Goal: Check status: Check status

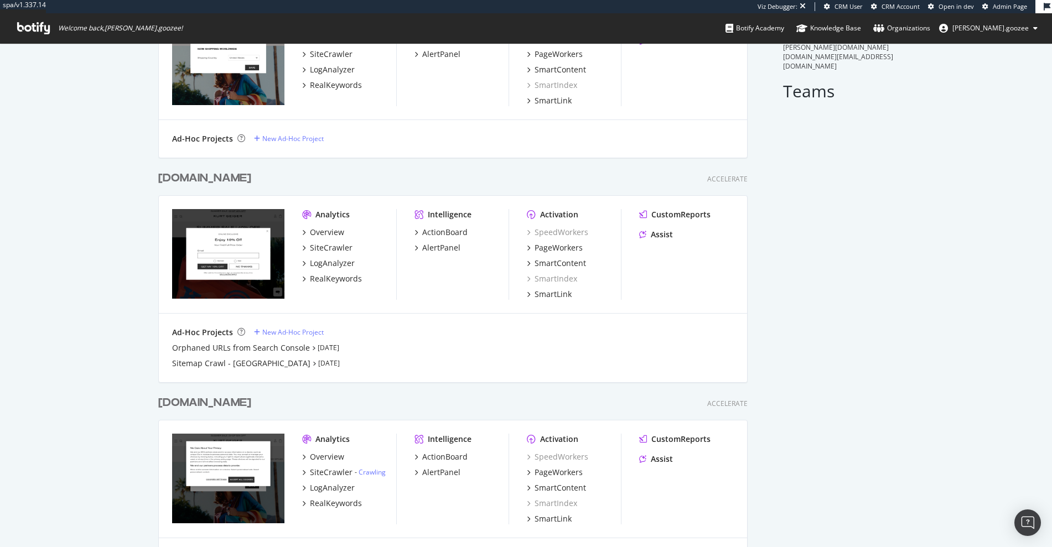
scroll to position [165, 0]
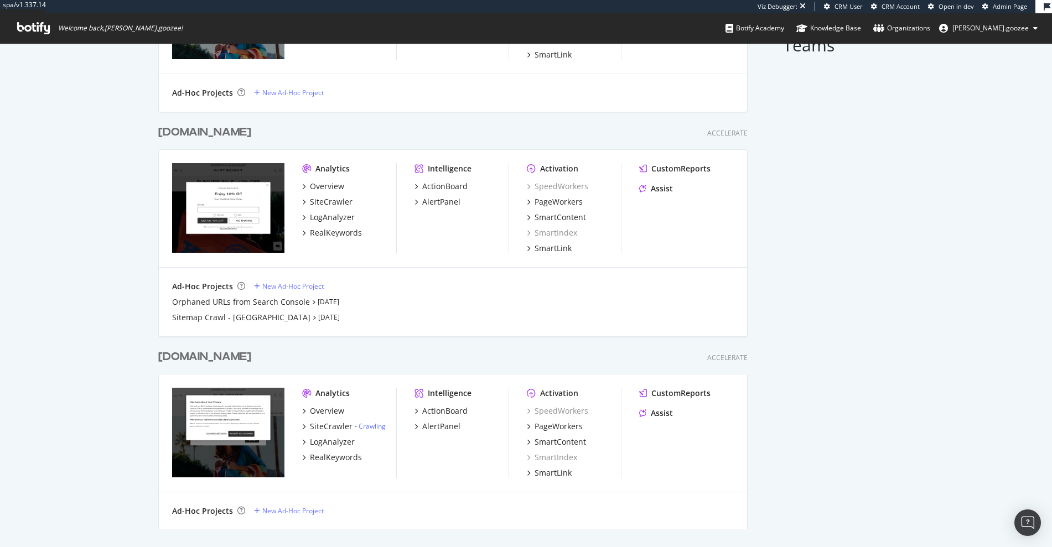
click at [281, 353] on div "[DOMAIN_NAME] Accelerate" at bounding box center [452, 357] width 589 height 16
click at [251, 358] on div "[DOMAIN_NAME]" at bounding box center [204, 357] width 93 height 16
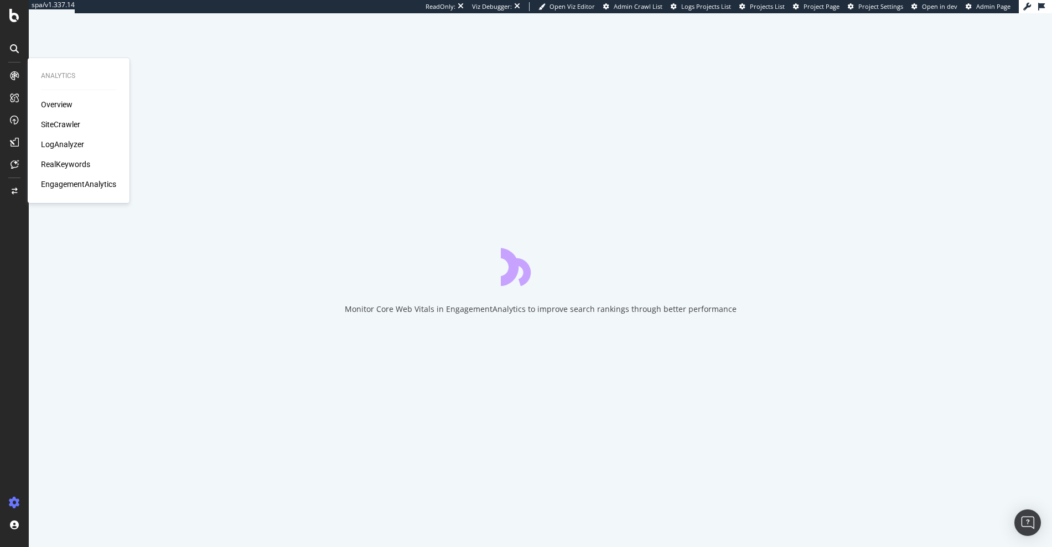
click at [49, 126] on div "SiteCrawler" at bounding box center [60, 124] width 39 height 11
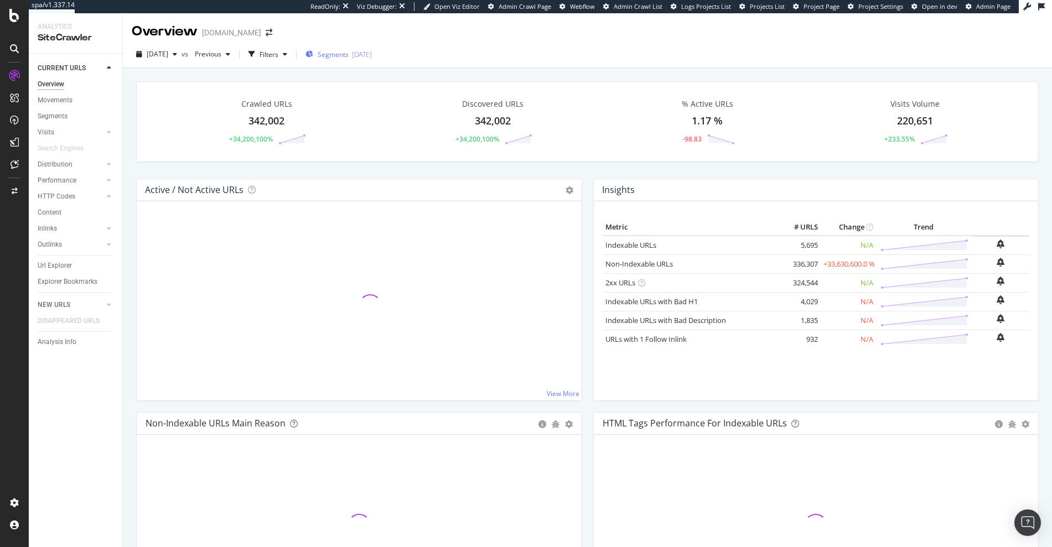
click at [336, 58] on span "Segments" at bounding box center [333, 54] width 31 height 9
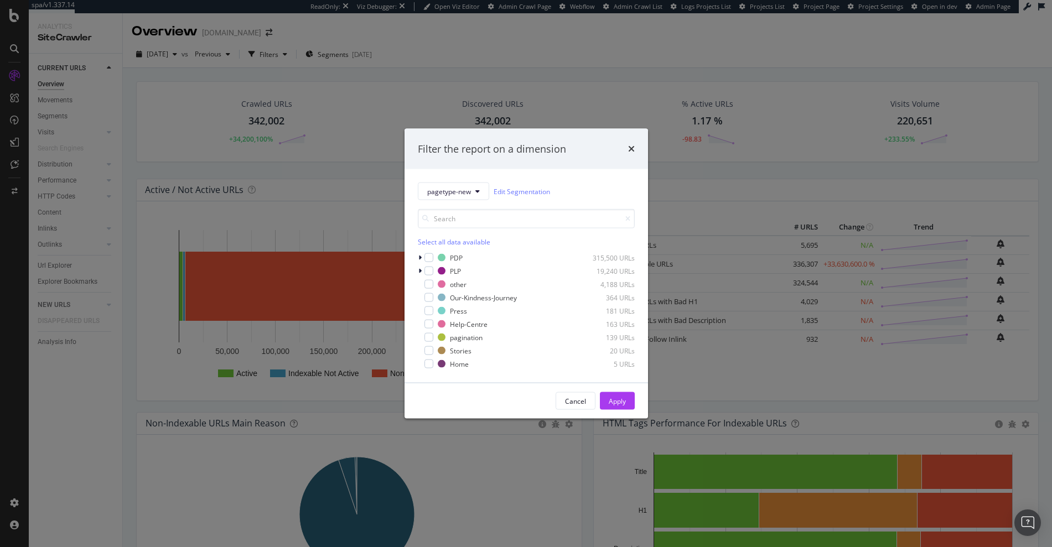
click at [336, 125] on div "Filter the report on a dimension pagetype-new Edit Segmentation Select all data…" at bounding box center [526, 273] width 1052 height 547
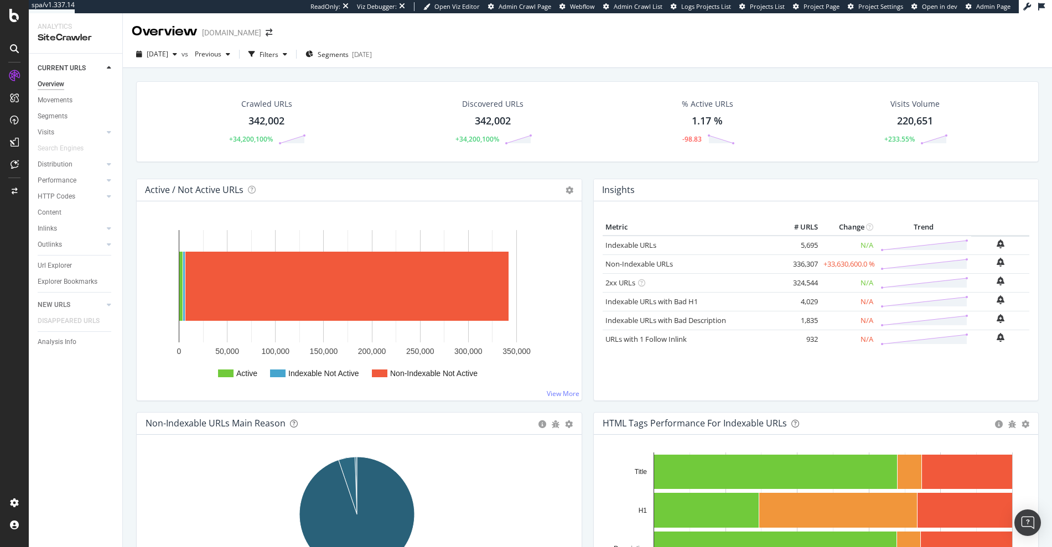
click at [253, 27] on div "[DOMAIN_NAME]" at bounding box center [231, 32] width 59 height 11
click at [349, 54] on span "Segments" at bounding box center [333, 54] width 31 height 9
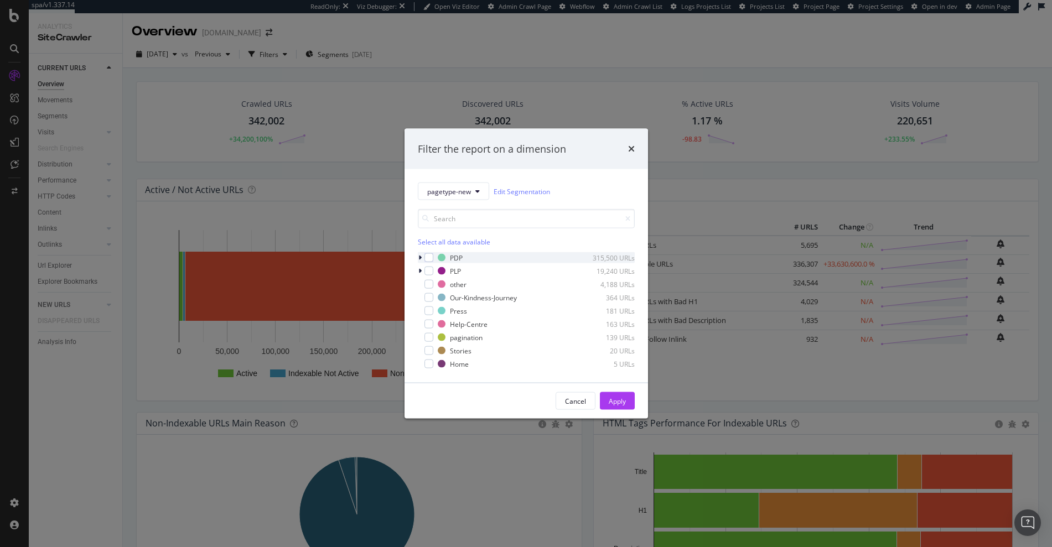
click at [422, 257] on div "modal" at bounding box center [421, 257] width 7 height 11
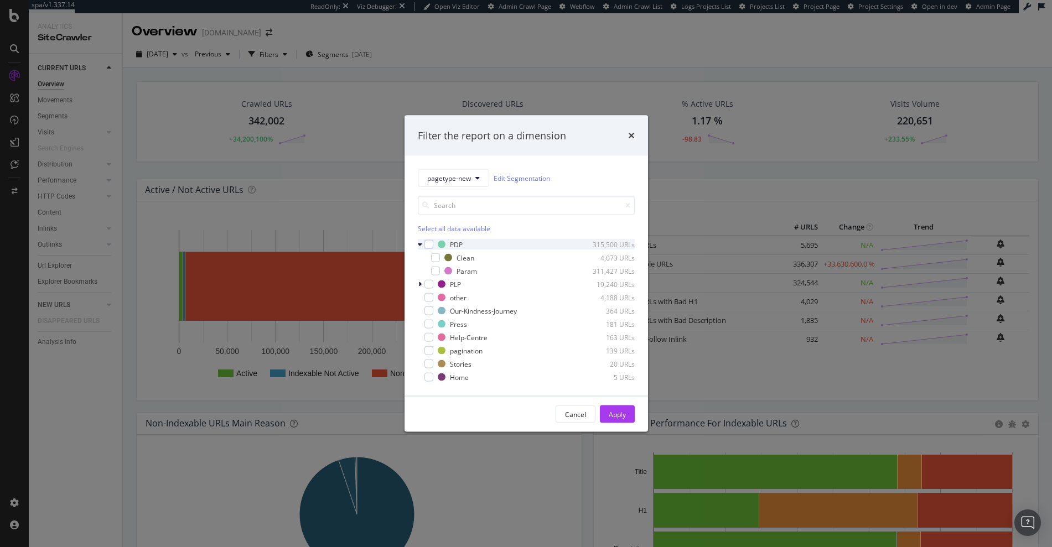
click at [420, 245] on icon "modal" at bounding box center [420, 244] width 4 height 7
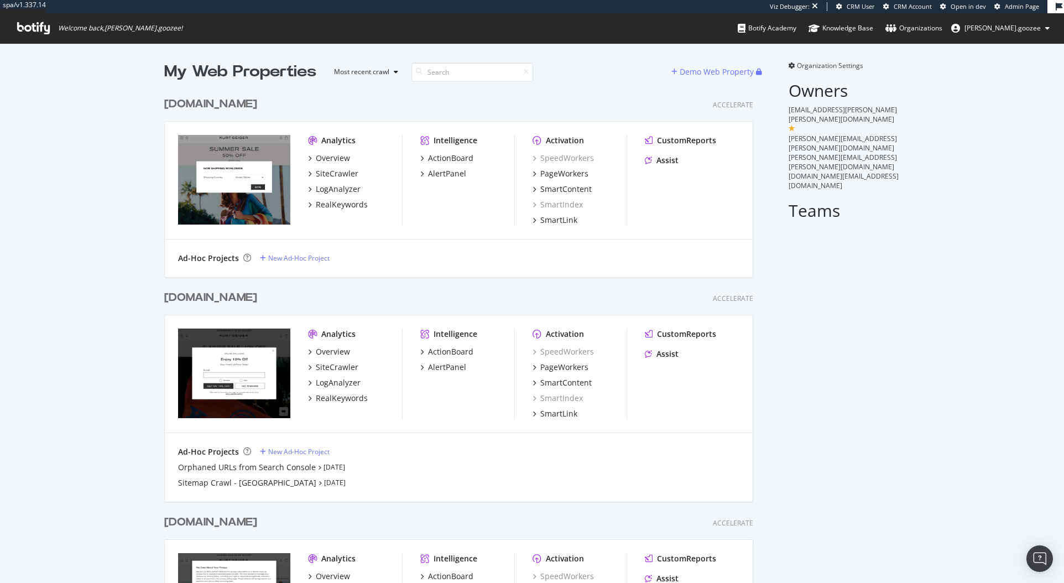
scroll to position [129, 0]
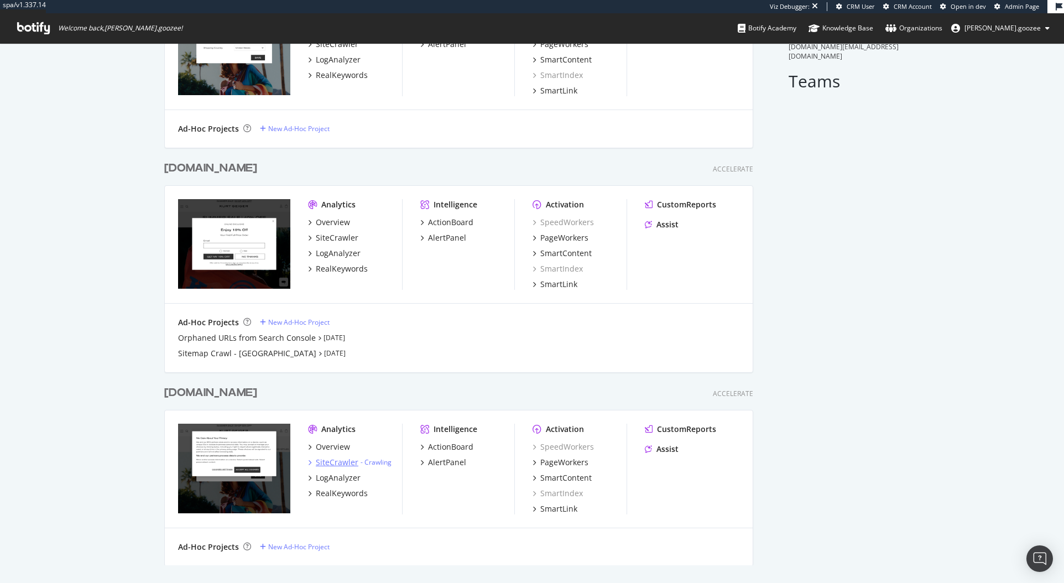
click at [367, 467] on div "SiteCrawler - Crawling" at bounding box center [350, 462] width 84 height 11
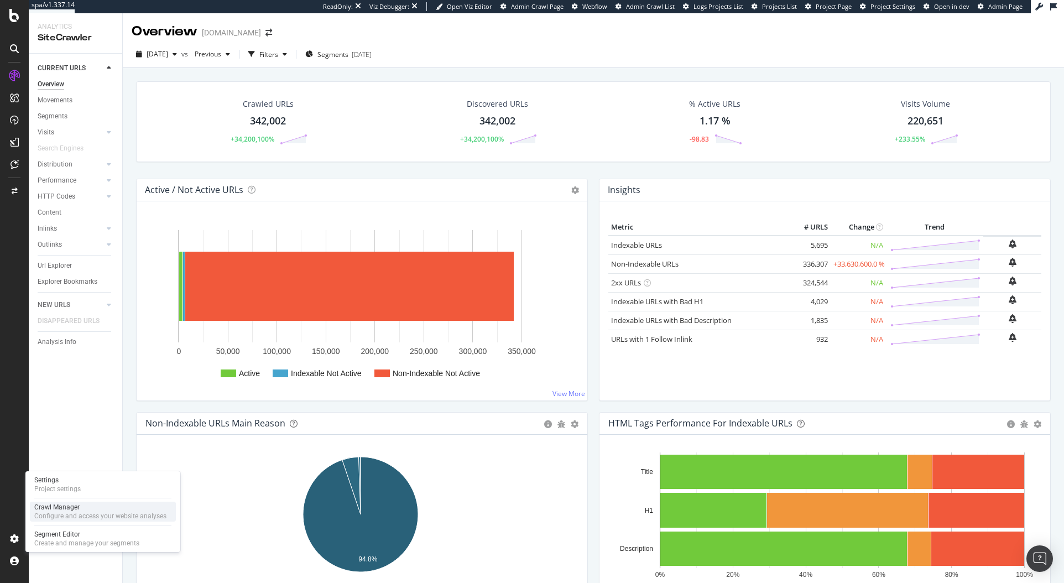
click at [44, 513] on div "Configure and access your website analyses" at bounding box center [100, 516] width 132 height 9
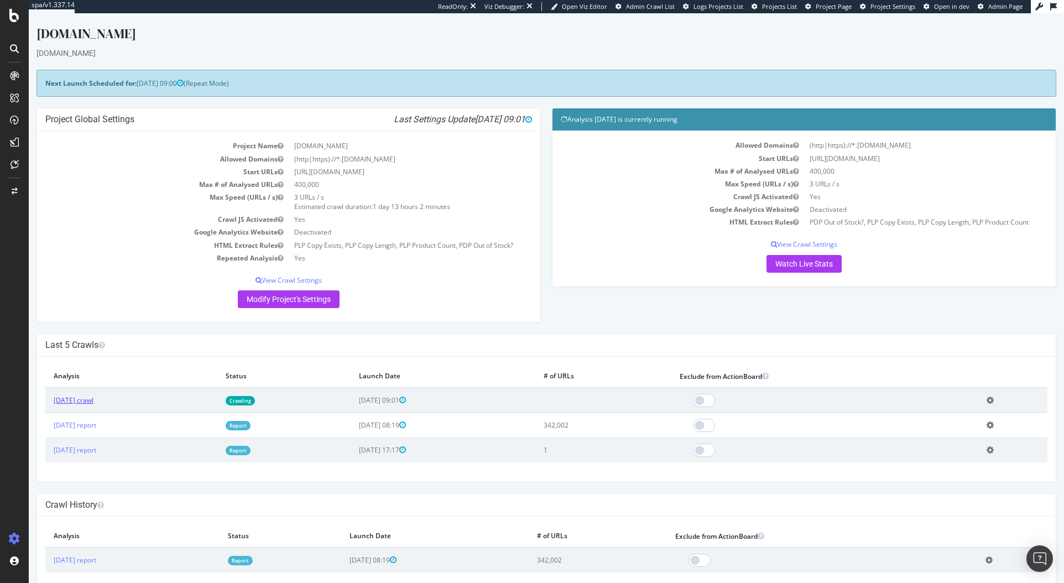
click at [93, 399] on link "2025 Sep. 7th crawl" at bounding box center [74, 400] width 40 height 9
